Goal: Task Accomplishment & Management: Use online tool/utility

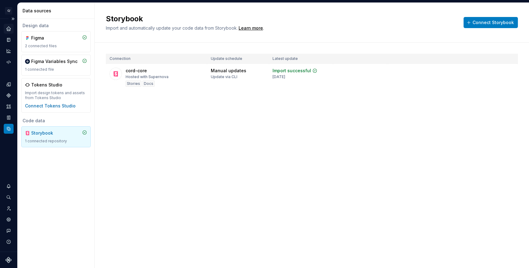
click at [5, 31] on div "Home" at bounding box center [9, 29] width 10 height 10
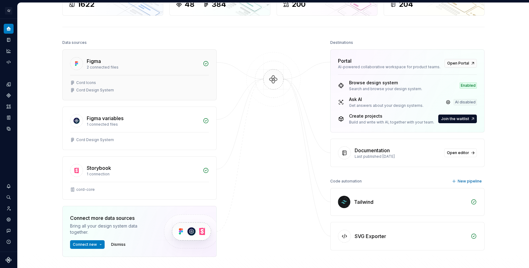
scroll to position [50, 0]
click at [201, 65] on div "Figma 2 connected files" at bounding box center [140, 61] width 154 height 25
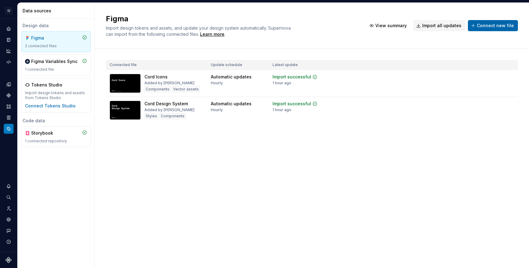
click at [488, 28] on span "Connect new file" at bounding box center [495, 26] width 37 height 6
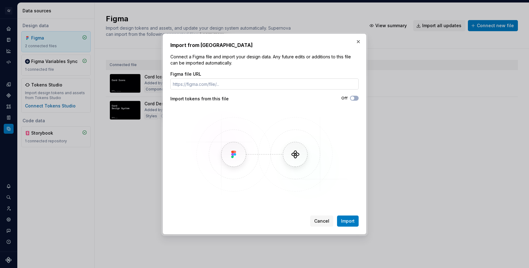
click at [258, 82] on input "Figma file URL" at bounding box center [264, 83] width 188 height 11
type input "[URL][DOMAIN_NAME]"
click at [349, 223] on span "Import" at bounding box center [348, 221] width 14 height 6
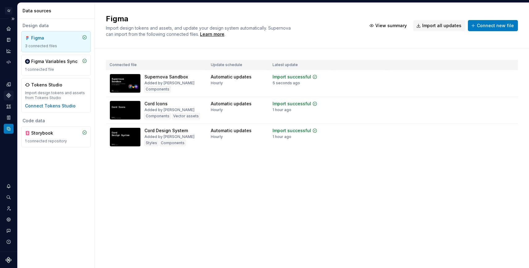
click at [7, 97] on icon "Components" at bounding box center [9, 96] width 6 height 6
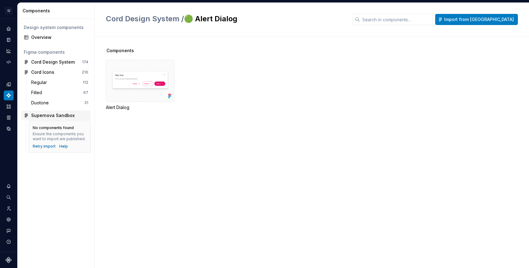
click at [38, 117] on div "Supernova Sandbox" at bounding box center [53, 115] width 44 height 6
